Goal: Information Seeking & Learning: Learn about a topic

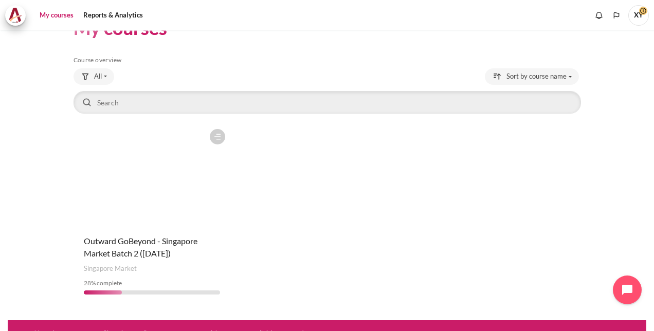
scroll to position [44, 0]
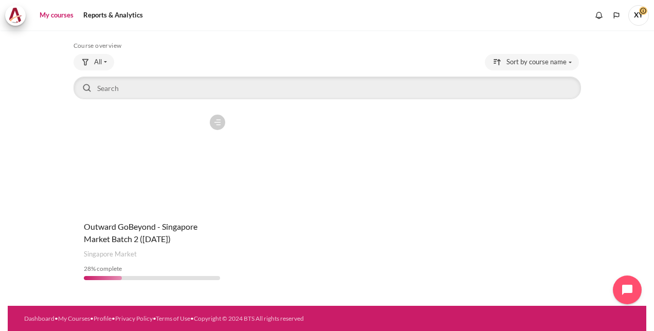
click at [190, 160] on figure "Content" at bounding box center [152, 161] width 157 height 103
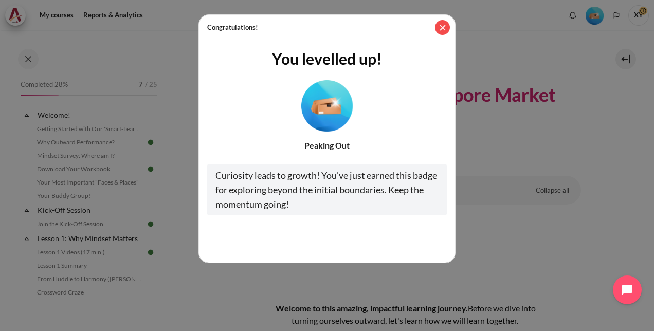
click at [446, 29] on button "Close" at bounding box center [442, 27] width 15 height 15
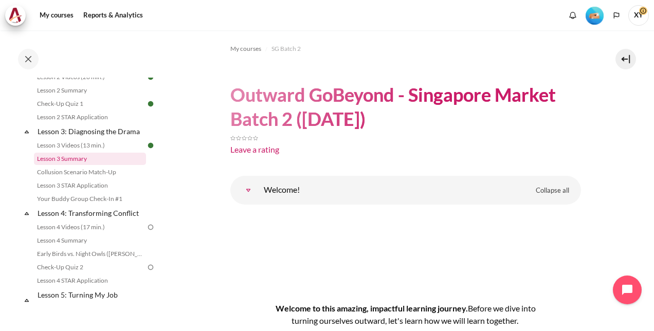
scroll to position [308, 0]
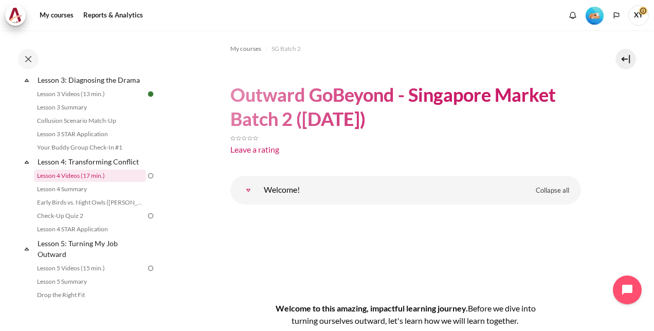
click at [124, 182] on link "Lesson 4 Videos (17 min.)" at bounding box center [90, 176] width 112 height 12
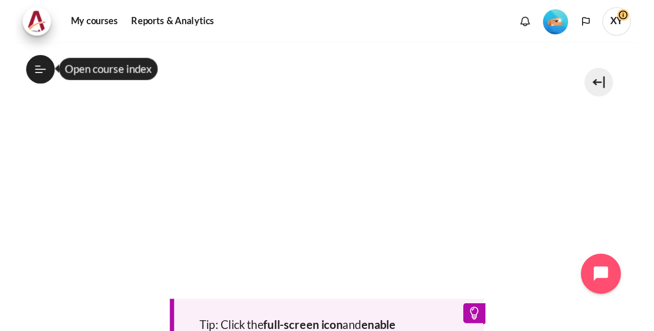
scroll to position [305, 0]
